Goal: Transaction & Acquisition: Purchase product/service

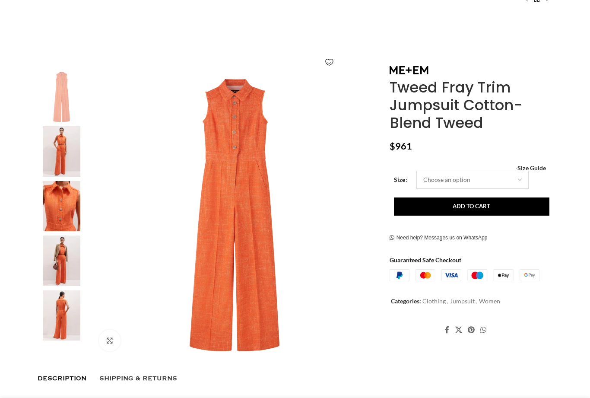
click at [518, 177] on select "Choose an option 4UK 6UK 8 UK 10 UK 12 UK 14 UK 16 UK" at bounding box center [472, 179] width 112 height 18
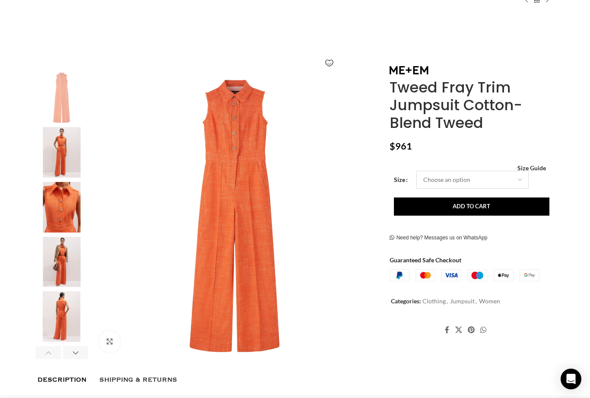
scroll to position [0, 91]
click at [542, 168] on span "Size Guide" at bounding box center [531, 168] width 28 height 0
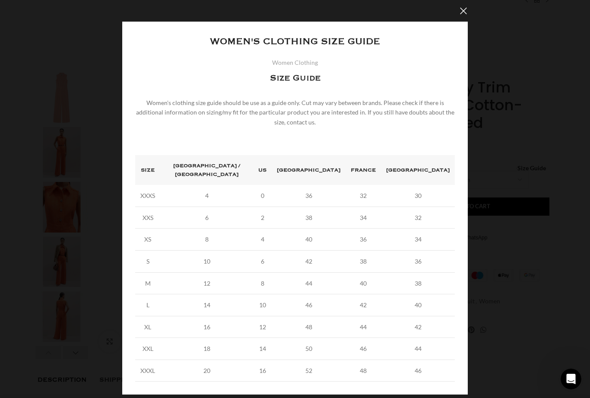
scroll to position [0, 182]
click at [461, 18] on button "×" at bounding box center [463, 11] width 22 height 22
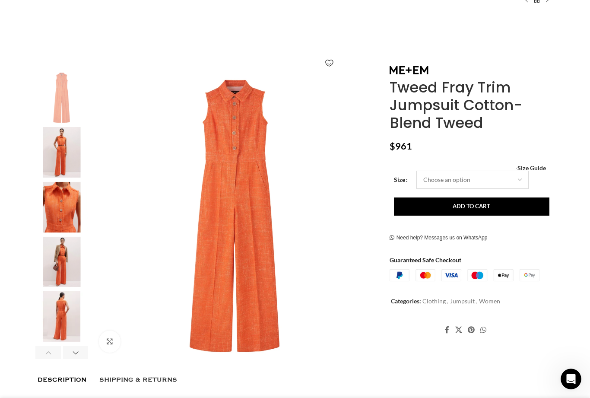
click at [523, 178] on select "Choose an option 4UK 6UK 8 UK 10 UK 12 UK 14 UK 16 UK" at bounding box center [472, 179] width 112 height 18
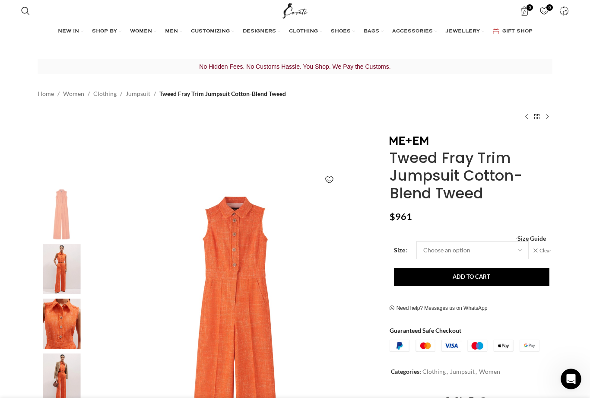
scroll to position [0, 91]
click at [517, 247] on select "Choose an option 4UK 6UK 8 UK 10 UK 12 UK 14 UK 16 UK" at bounding box center [472, 250] width 112 height 18
click at [529, 238] on span "Size Guide" at bounding box center [531, 238] width 28 height 0
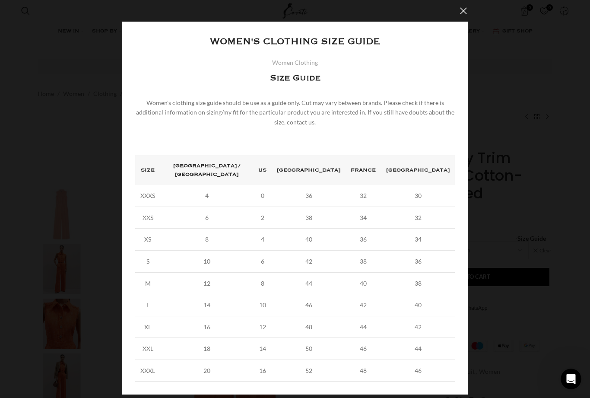
scroll to position [0, 182]
click at [458, 16] on button "×" at bounding box center [463, 11] width 22 height 22
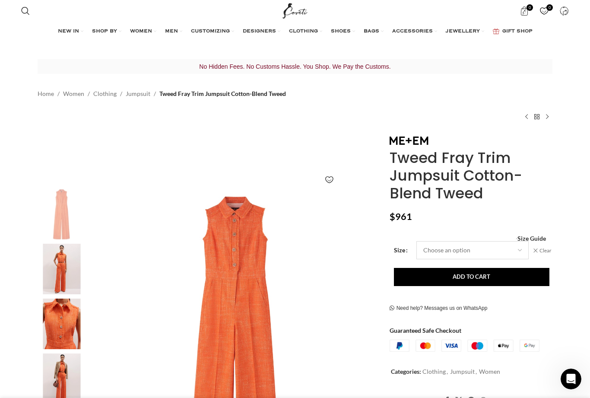
click at [518, 246] on select "Choose an option 4UK 6UK 8 UK 10 UK 12 UK 14 UK 16 UK" at bounding box center [472, 250] width 112 height 18
select select "10-uk"
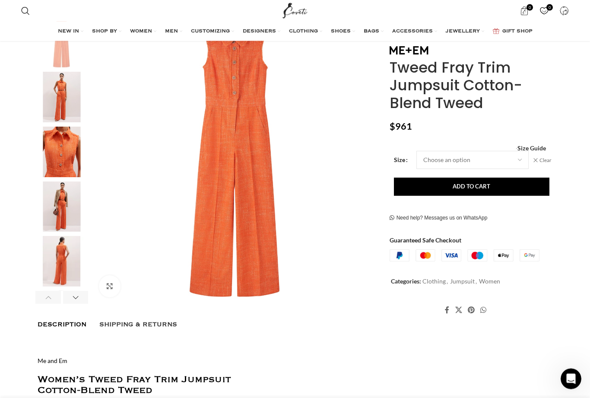
scroll to position [156, 0]
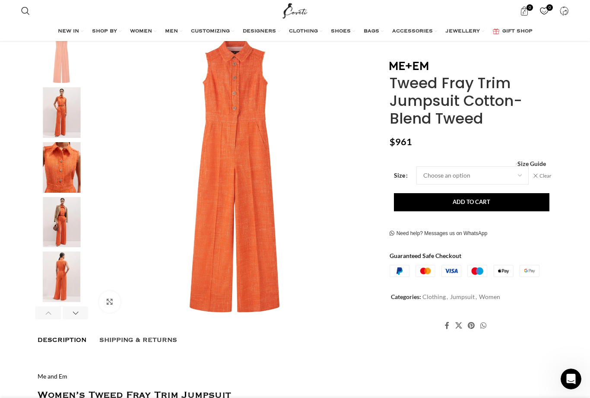
click at [475, 207] on button "Add to cart" at bounding box center [471, 202] width 155 height 18
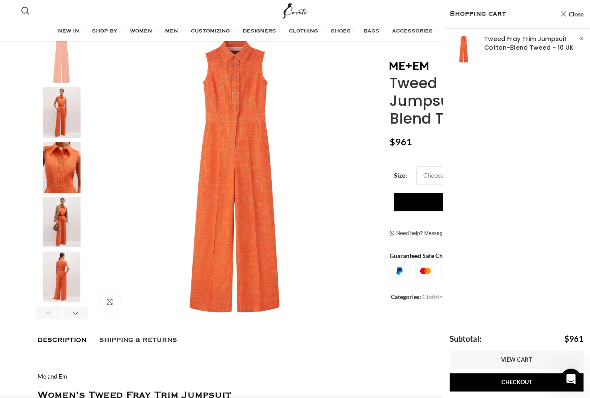
scroll to position [0, 727]
click at [346, 335] on div "Description Shipping & Returns" at bounding box center [295, 340] width 515 height 16
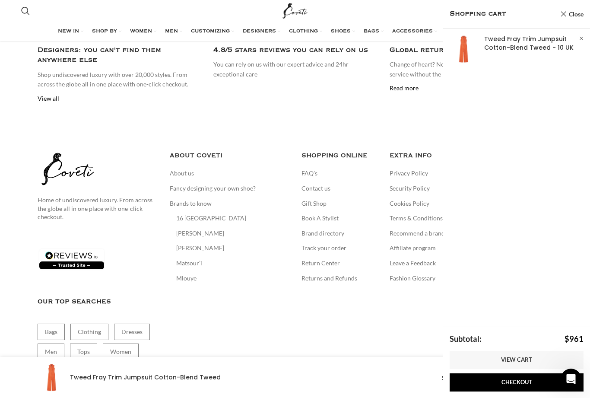
scroll to position [0, 818]
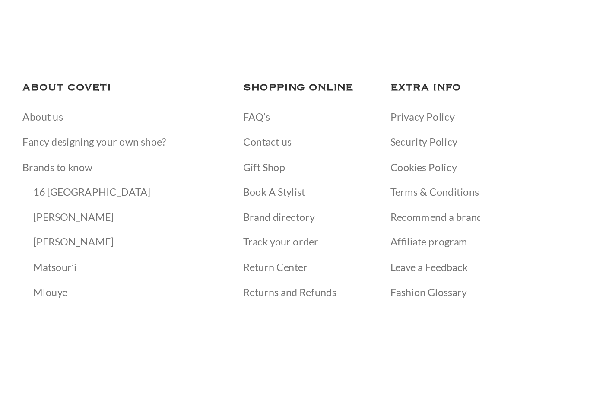
click at [301, 259] on link "Returns and Refunds" at bounding box center [329, 263] width 57 height 9
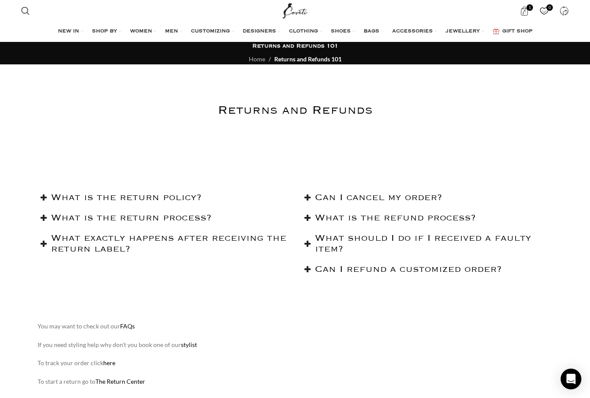
click at [149, 203] on h2 "What is the return policy?" at bounding box center [169, 197] width 237 height 11
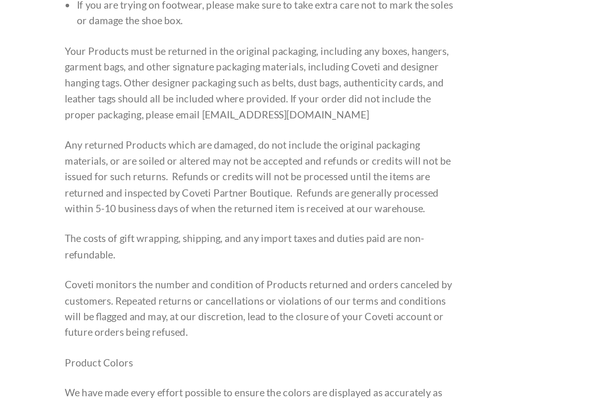
scroll to position [278, 0]
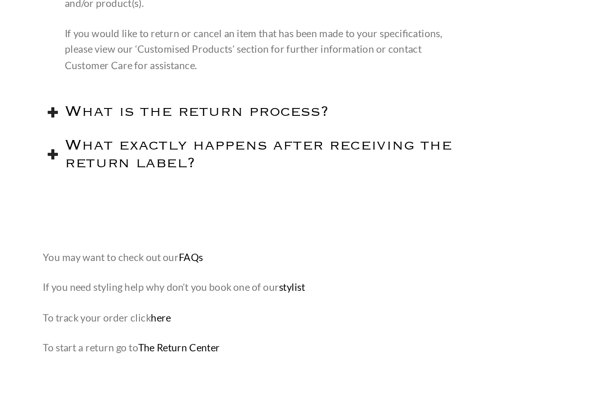
click at [152, 202] on h2 "What is the return process?" at bounding box center [169, 207] width 237 height 11
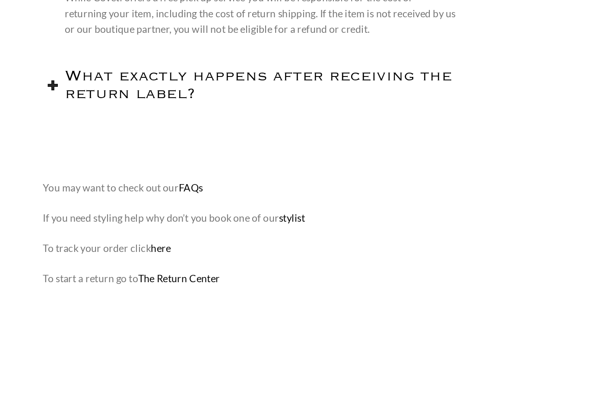
scroll to position [1170, 0]
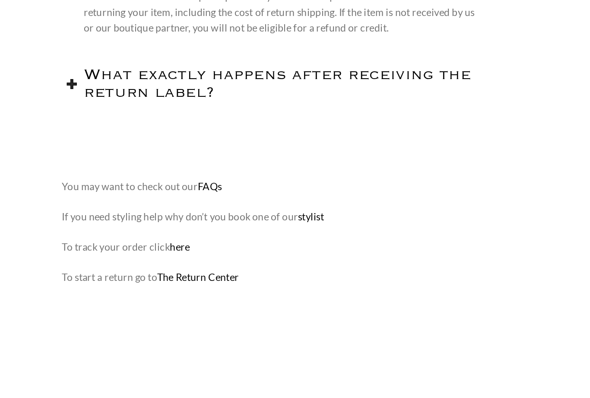
click at [195, 180] on h2 "What exactly happens after receiving the return label?" at bounding box center [169, 191] width 237 height 22
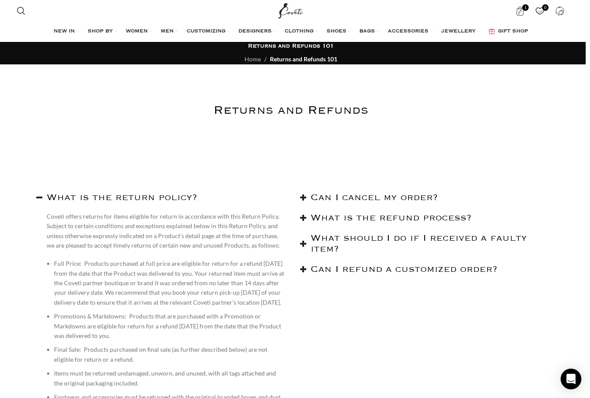
scroll to position [0, 0]
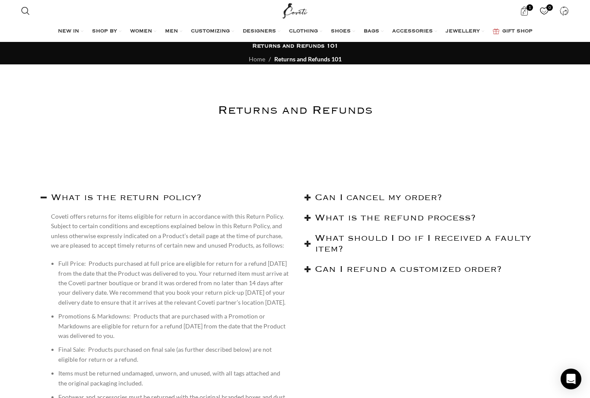
click at [346, 32] on span "SHOES" at bounding box center [341, 31] width 20 height 7
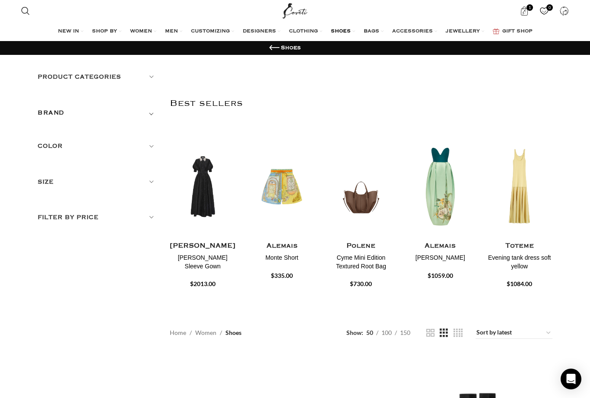
click at [155, 114] on span "Toggle filter" at bounding box center [151, 112] width 10 height 10
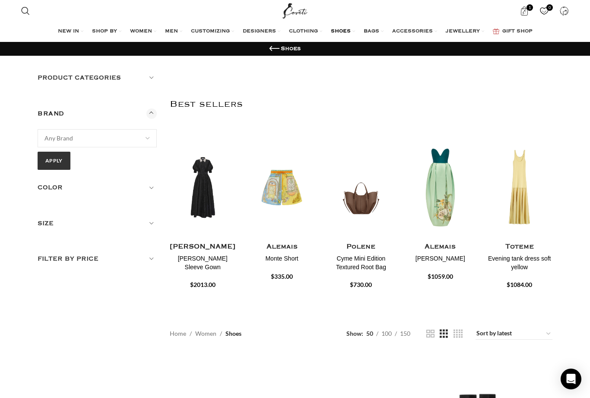
click at [115, 138] on span "Any Brand" at bounding box center [97, 137] width 118 height 17
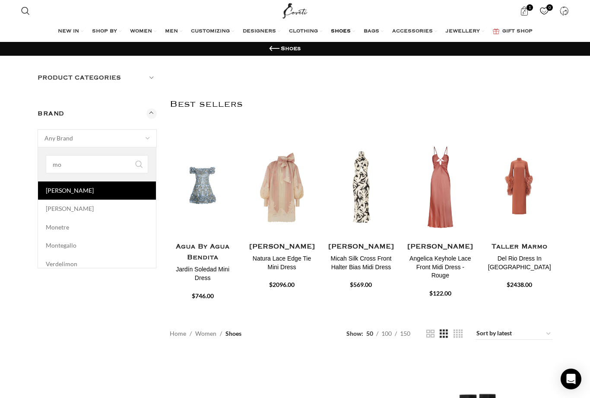
type input "m"
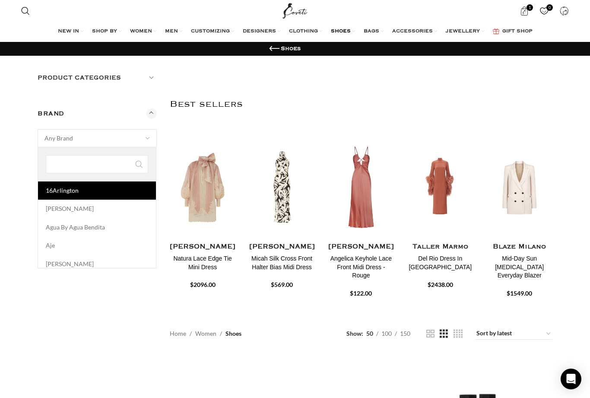
click at [350, 29] on span "SHOES" at bounding box center [341, 31] width 20 height 7
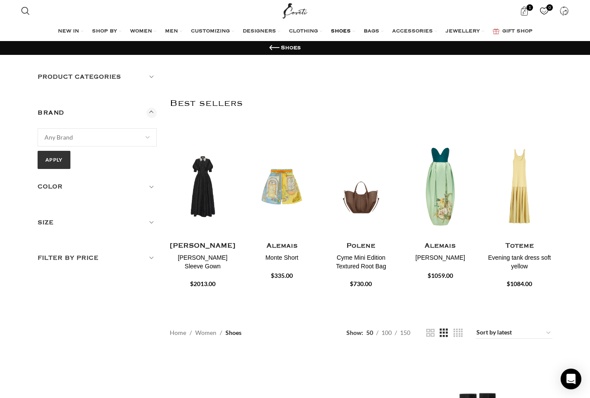
click at [349, 33] on span "SHOES" at bounding box center [341, 31] width 20 height 7
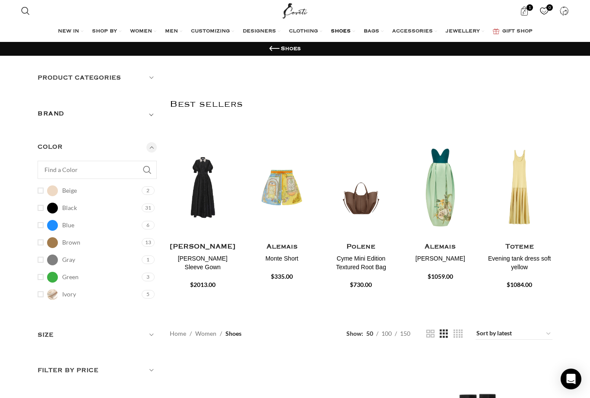
click at [38, 224] on link "Blue Blue" at bounding box center [89, 225] width 102 height 15
